Goal: Task Accomplishment & Management: Manage account settings

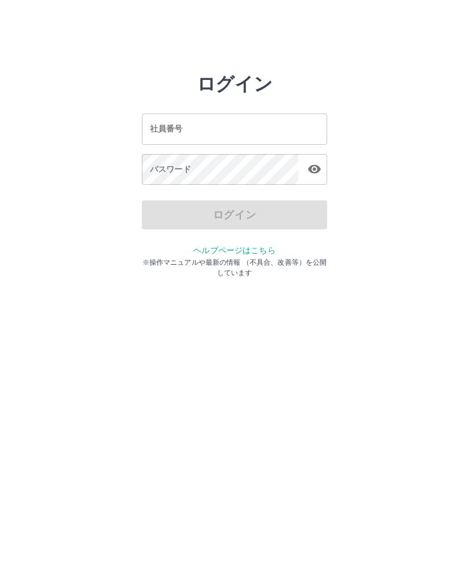
click at [210, 138] on input "社員番号" at bounding box center [234, 129] width 185 height 31
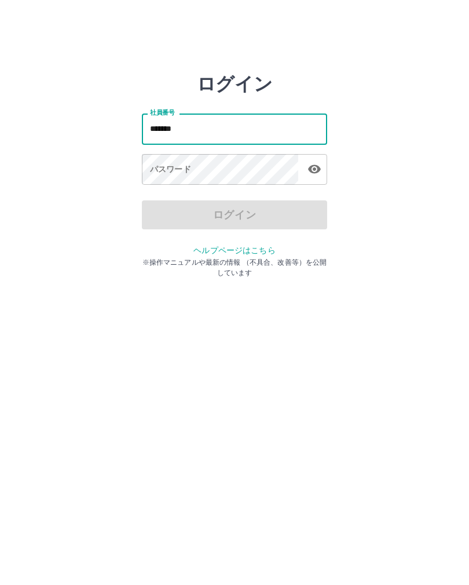
type input "*******"
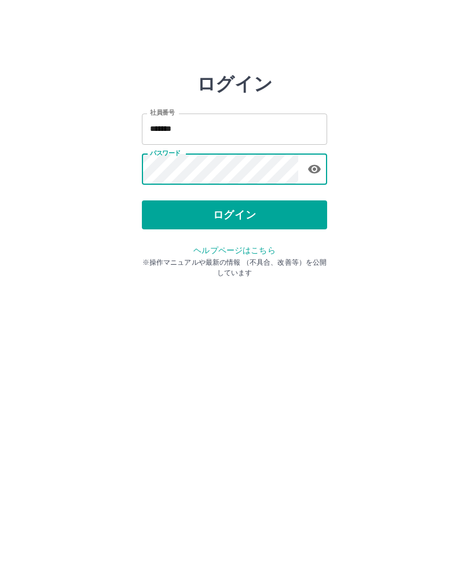
click at [286, 218] on button "ログイン" at bounding box center [234, 214] width 185 height 29
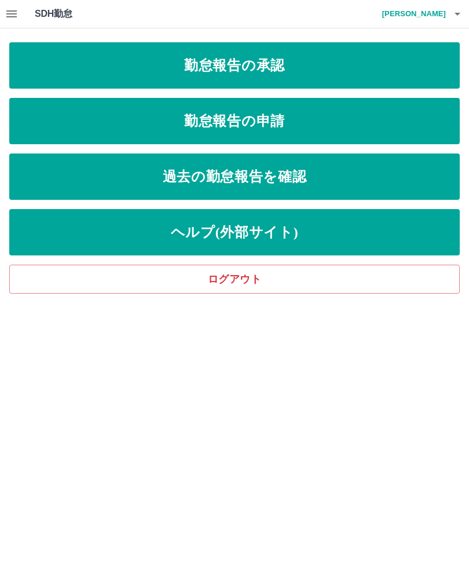
click at [162, 72] on link "勤怠報告の承認" at bounding box center [234, 65] width 451 height 46
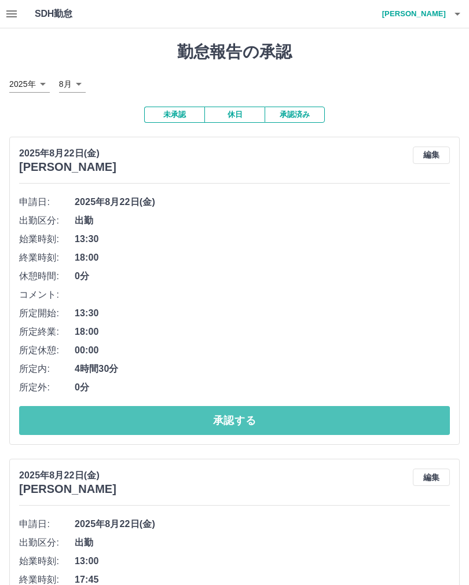
click at [247, 426] on button "承認する" at bounding box center [234, 420] width 431 height 29
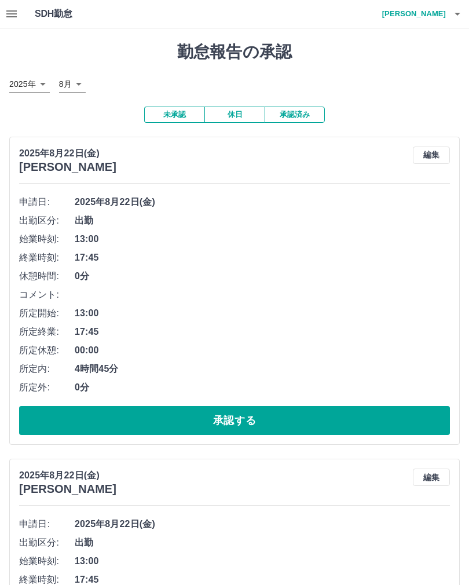
click at [247, 422] on button "承認する" at bounding box center [234, 420] width 431 height 29
click at [295, 414] on button "承認する" at bounding box center [234, 420] width 431 height 29
click at [272, 429] on button "承認する" at bounding box center [234, 420] width 431 height 29
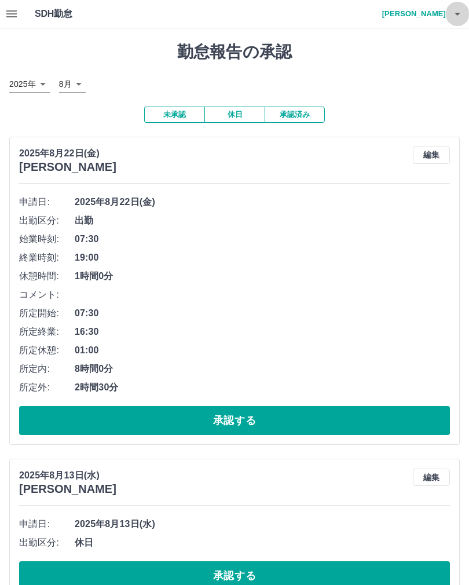
click at [460, 10] on icon "button" at bounding box center [458, 14] width 14 height 14
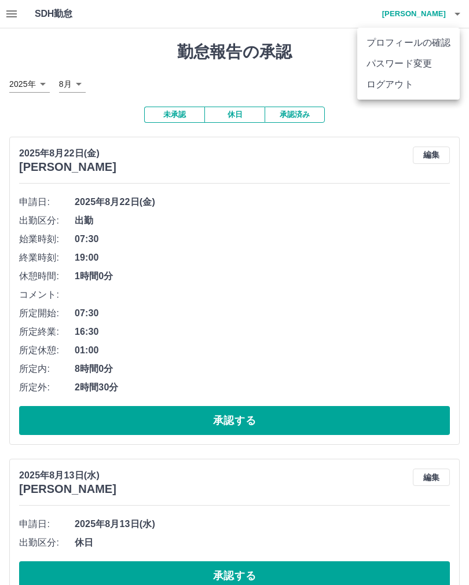
click at [396, 87] on li "ログアウト" at bounding box center [408, 84] width 103 height 21
